Goal: Navigation & Orientation: Understand site structure

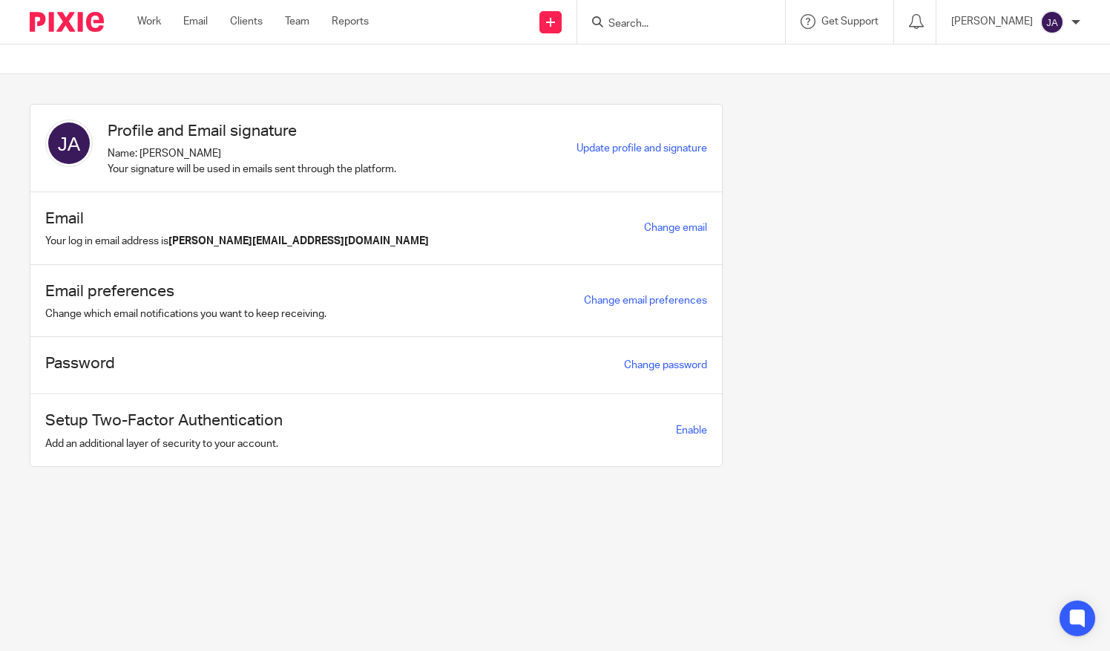
click at [36, 16] on img at bounding box center [67, 22] width 74 height 20
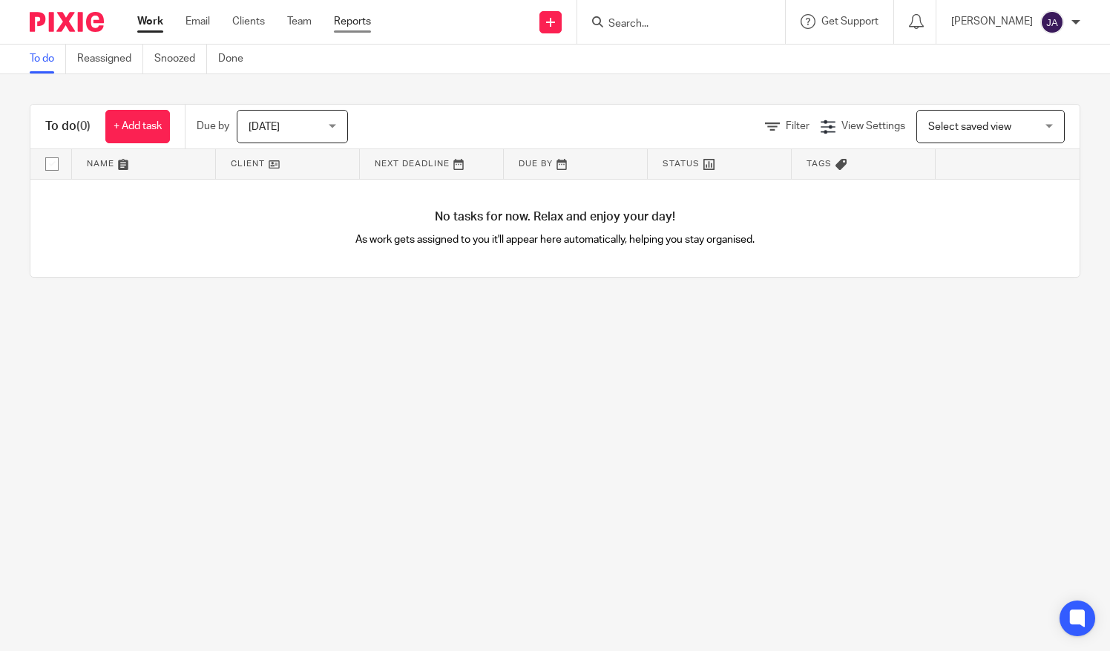
click at [345, 24] on link "Reports" at bounding box center [352, 21] width 37 height 15
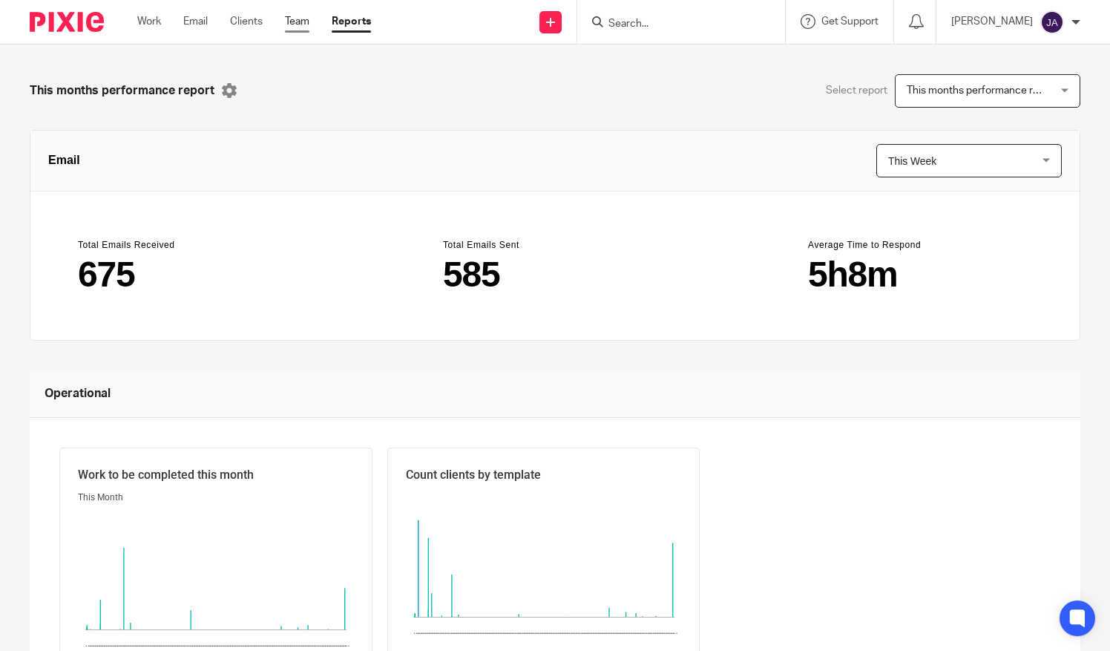
click at [293, 29] on link "Team" at bounding box center [297, 21] width 24 height 15
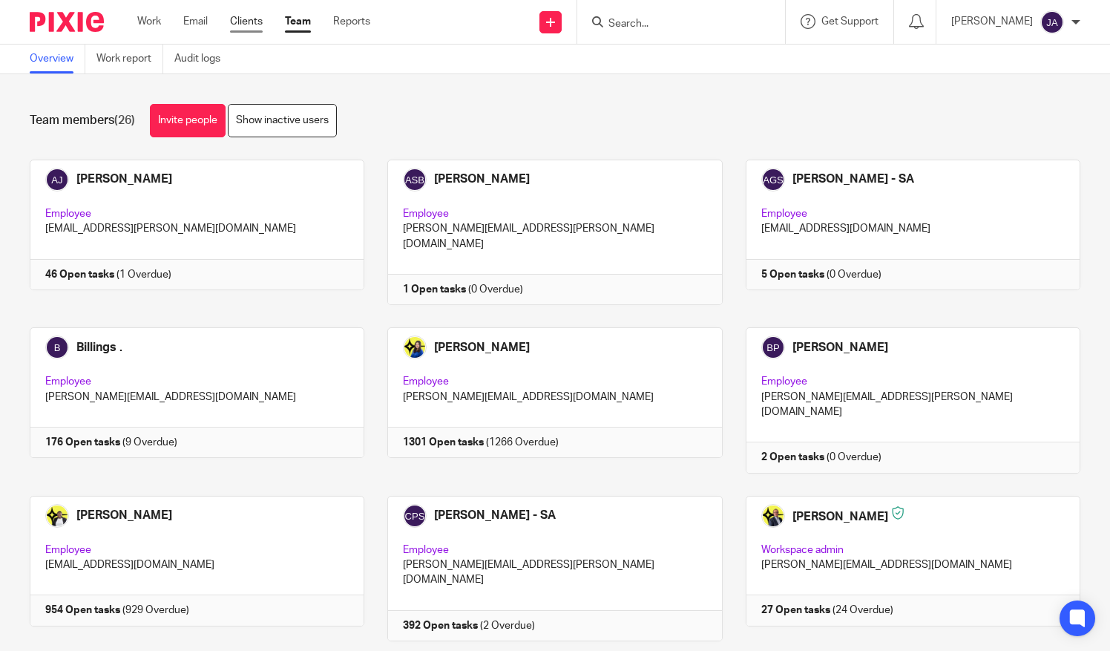
click at [242, 16] on link "Clients" at bounding box center [246, 21] width 33 height 15
click at [237, 19] on link "Clients" at bounding box center [246, 21] width 33 height 15
click at [200, 19] on link "Email" at bounding box center [195, 21] width 24 height 15
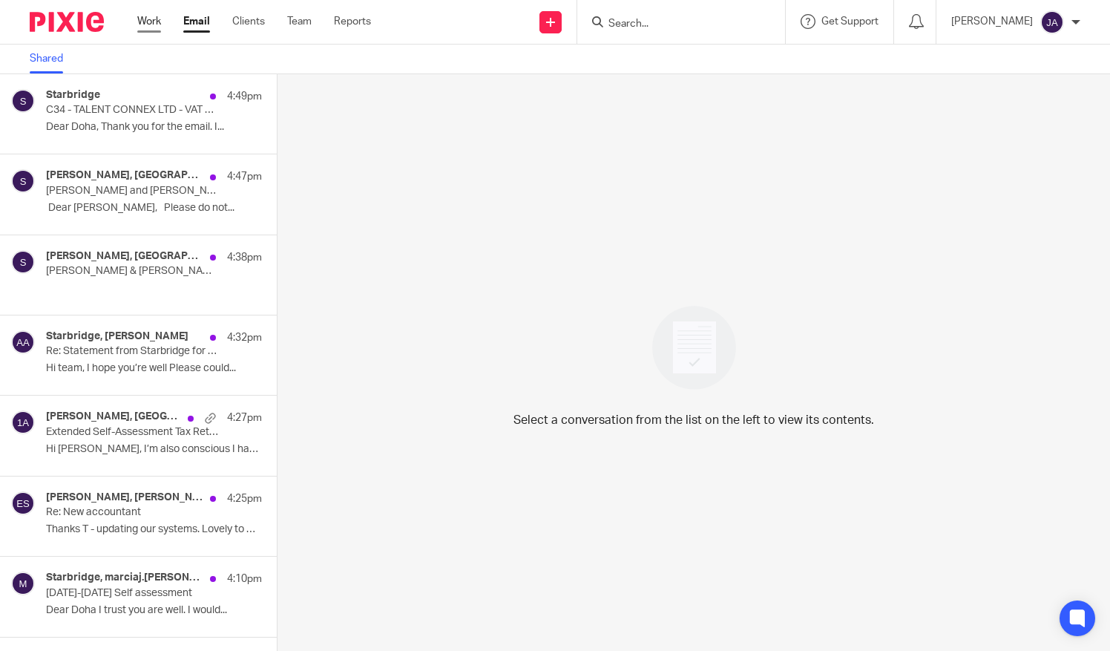
click at [140, 20] on link "Work" at bounding box center [149, 21] width 24 height 15
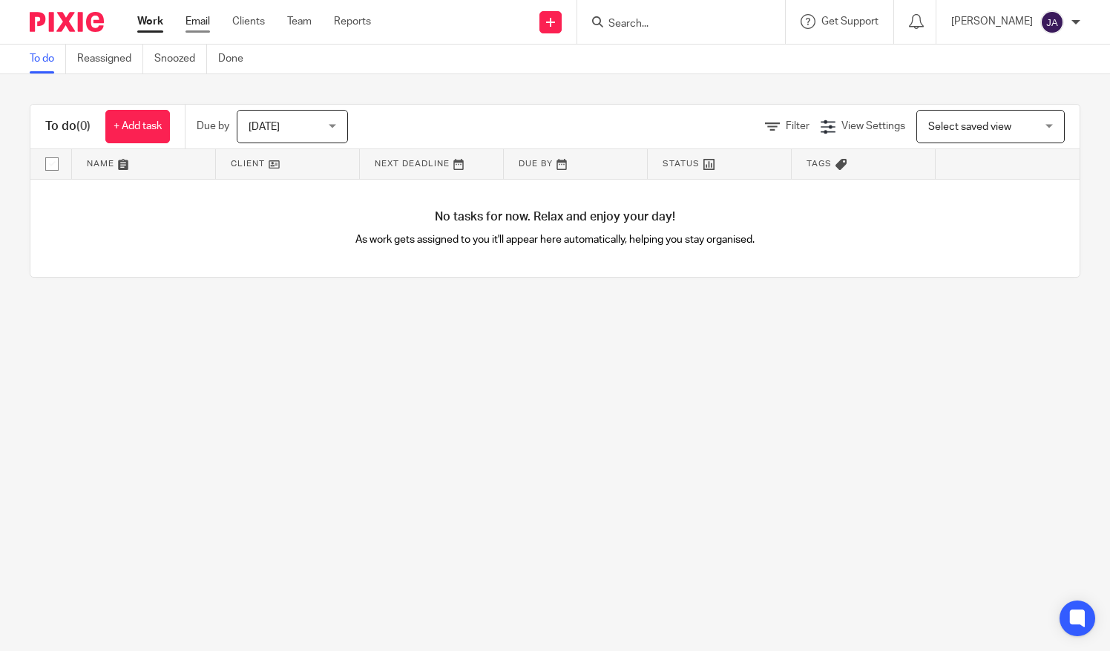
click at [191, 25] on link "Email" at bounding box center [198, 21] width 24 height 15
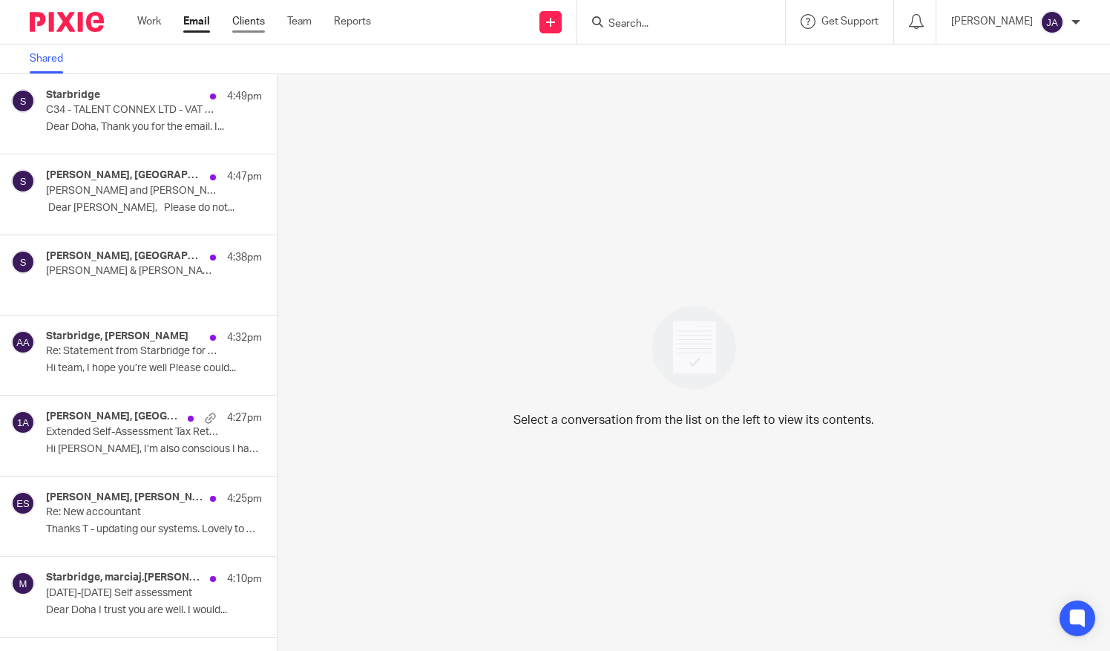
click at [243, 18] on link "Clients" at bounding box center [248, 21] width 33 height 15
click at [273, 22] on ul "Work Email Clients Team Reports" at bounding box center [265, 21] width 256 height 15
click at [294, 21] on link "Team" at bounding box center [299, 21] width 24 height 15
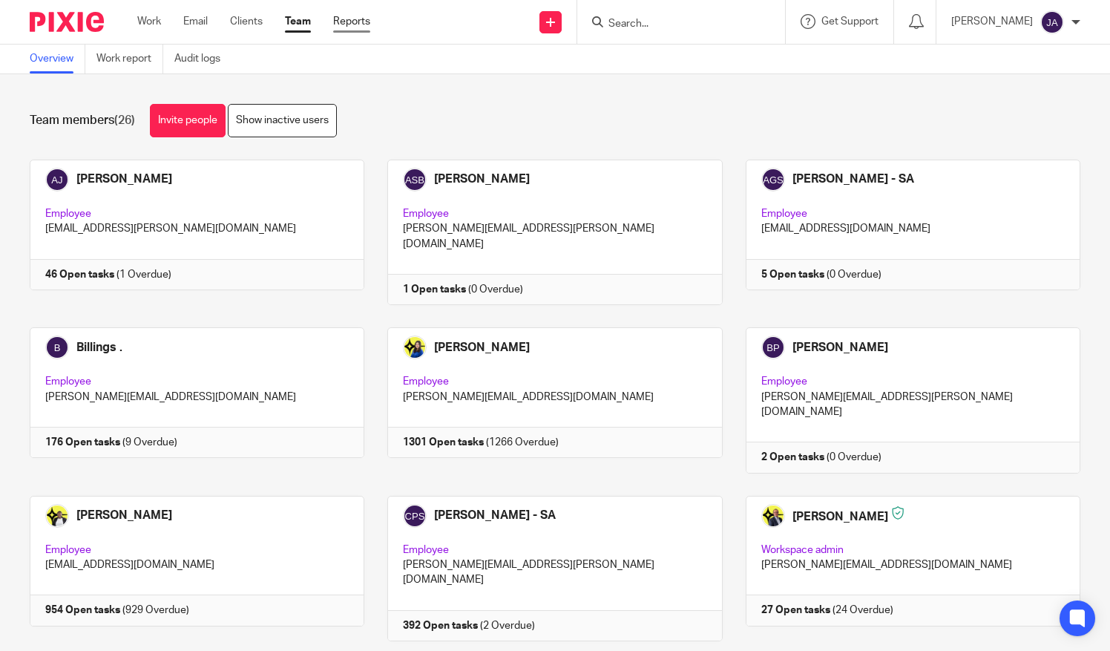
click at [351, 16] on link "Reports" at bounding box center [351, 21] width 37 height 15
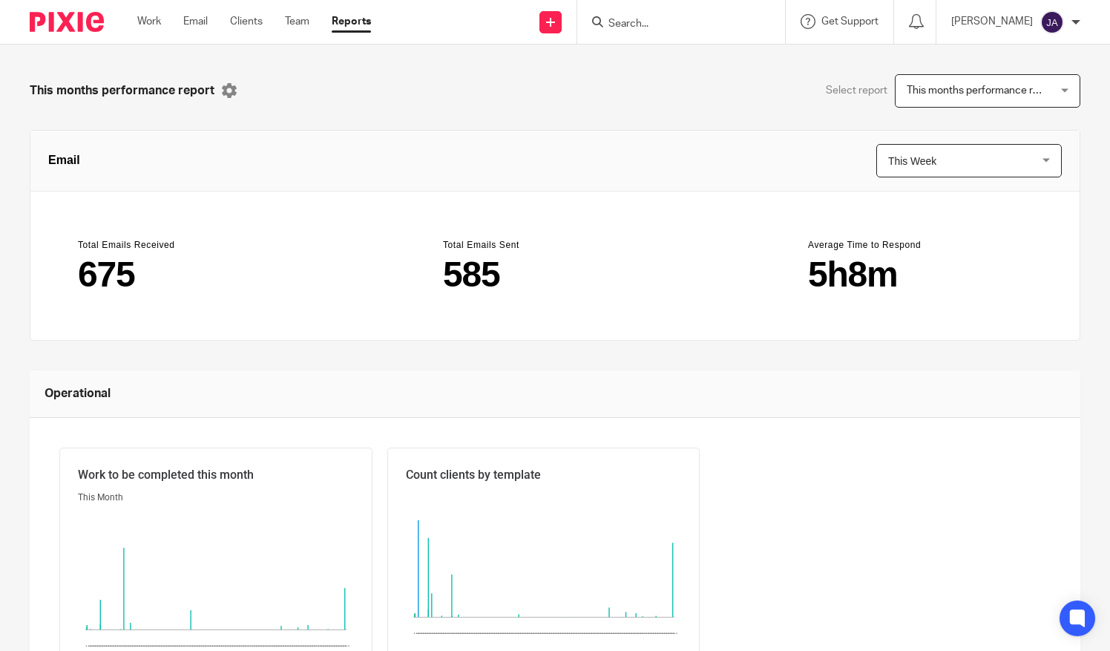
click at [1078, 21] on div at bounding box center [1076, 22] width 9 height 9
click at [1017, 53] on li "My profile" at bounding box center [1023, 60] width 98 height 22
click at [1017, 61] on span "My profile" at bounding box center [1018, 59] width 46 height 10
